Goal: Information Seeking & Learning: Learn about a topic

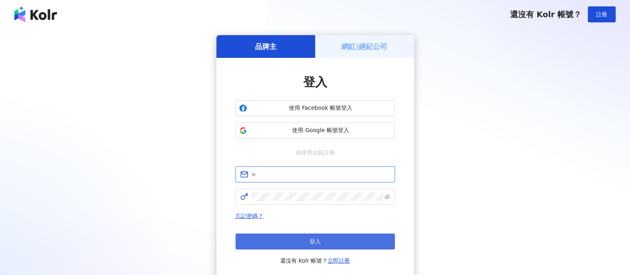
type input "**********"
click at [327, 239] on button "登入" at bounding box center [315, 241] width 159 height 16
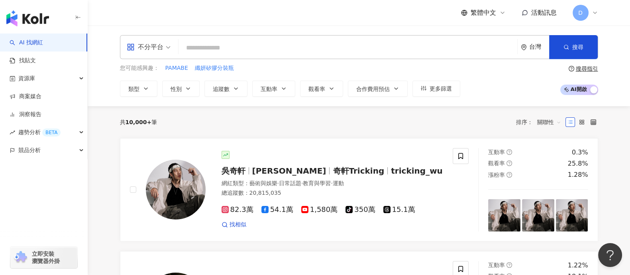
click at [333, 50] on input "search" at bounding box center [348, 47] width 333 height 15
paste input "**********"
type input "**********"
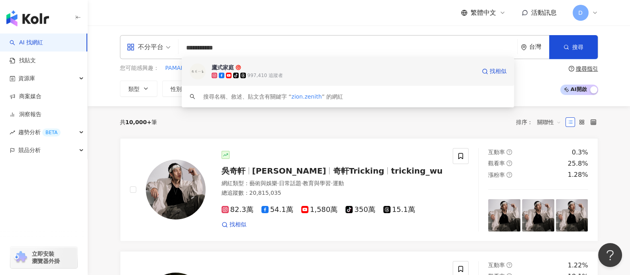
click at [273, 69] on span "鷹式家庭" at bounding box center [344, 67] width 264 height 8
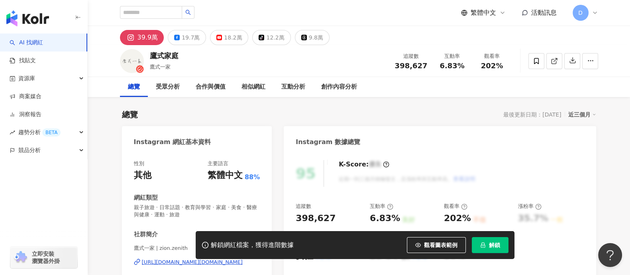
drag, startPoint x: 492, startPoint y: 250, endPoint x: 493, endPoint y: 244, distance: 6.9
click at [492, 252] on button "解鎖" at bounding box center [490, 245] width 37 height 16
click at [447, 75] on div "鷹式家庭 鷹式一家 追蹤數 398,627 互動率 6.83% 觀看率 202%" at bounding box center [359, 60] width 510 height 31
drag, startPoint x: 447, startPoint y: 75, endPoint x: 450, endPoint y: 67, distance: 8.6
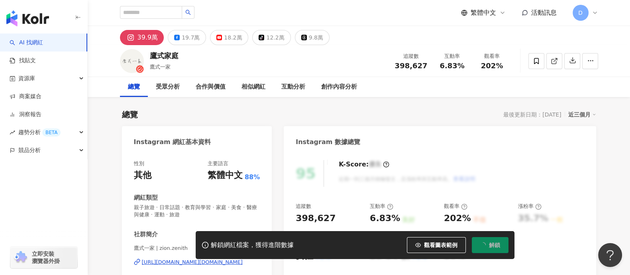
click at [448, 72] on div "鷹式家庭 鷹式一家 追蹤數 398,627 互動率 6.83% 觀看率 202%" at bounding box center [359, 60] width 510 height 31
click at [450, 67] on span "6.83%" at bounding box center [452, 66] width 25 height 8
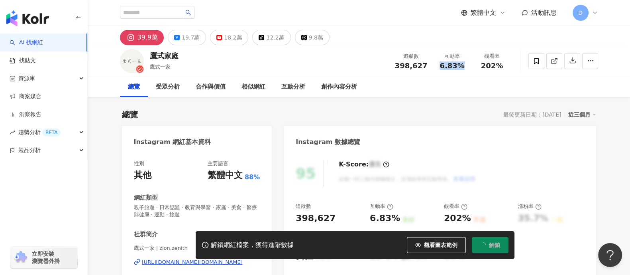
copy span "6.83%"
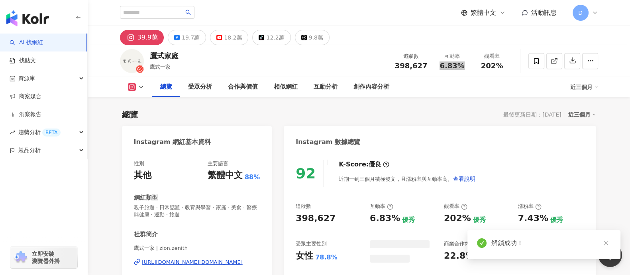
scroll to position [1343, 0]
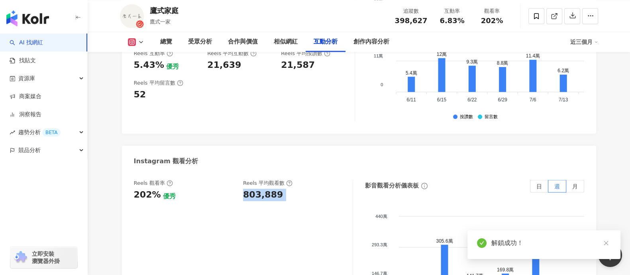
click at [274, 189] on div "803,889" at bounding box center [263, 195] width 40 height 12
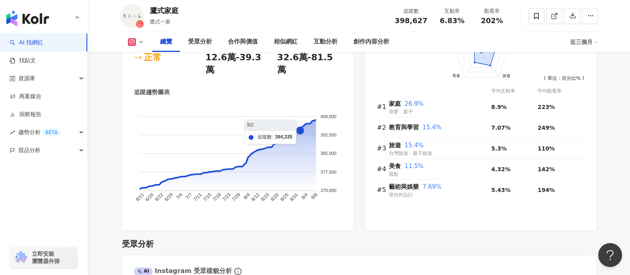
scroll to position [645, 0]
